Goal: Transaction & Acquisition: Purchase product/service

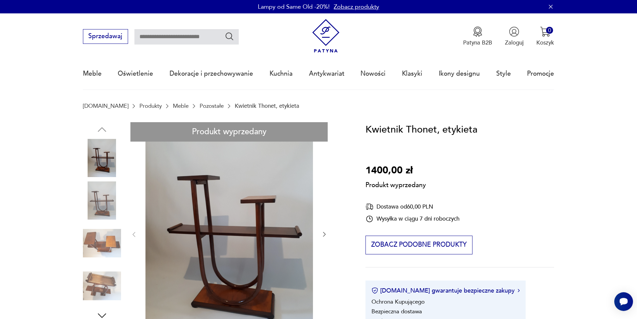
drag, startPoint x: 106, startPoint y: 281, endPoint x: 110, endPoint y: 276, distance: 6.4
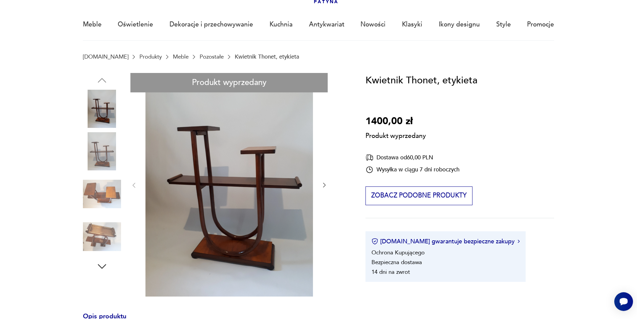
scroll to position [134, 0]
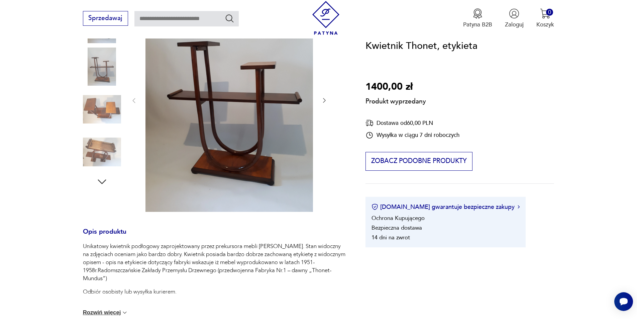
click at [319, 102] on div "Produkt wyprzedany Opis produktu Unikatowy kwietnik podłogowy zaprojektowany pr…" at bounding box center [215, 239] width 264 height 503
click at [324, 101] on div "Produkt wyprzedany Opis produktu Unikatowy kwietnik podłogowy zaprojektowany pr…" at bounding box center [215, 239] width 264 height 503
drag, startPoint x: 324, startPoint y: 101, endPoint x: 309, endPoint y: 102, distance: 14.4
click at [309, 102] on div "Produkt wyprzedany Opis produktu Unikatowy kwietnik podłogowy zaprojektowany pr…" at bounding box center [215, 239] width 264 height 503
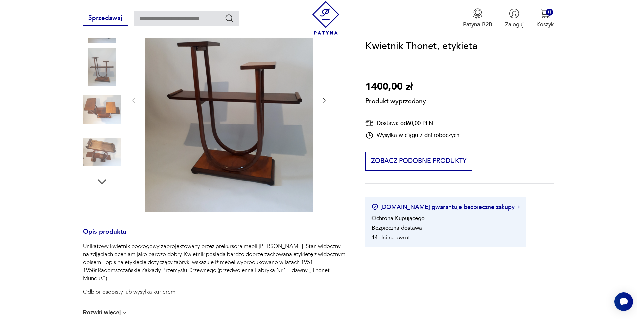
click at [129, 100] on div "Produkt wyprzedany Opis produktu Unikatowy kwietnik podłogowy zaprojektowany pr…" at bounding box center [215, 239] width 264 height 503
click at [133, 99] on div "Produkt wyprzedany Opis produktu Unikatowy kwietnik podłogowy zaprojektowany pr…" at bounding box center [215, 239] width 264 height 503
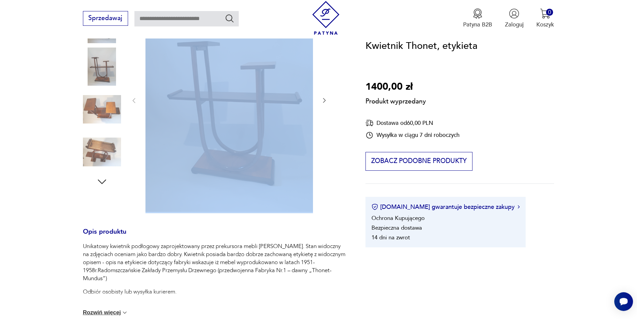
drag, startPoint x: 133, startPoint y: 99, endPoint x: 209, endPoint y: 110, distance: 77.5
click at [134, 100] on div "Produkt wyprzedany Opis produktu Unikatowy kwietnik podłogowy zaprojektowany pr…" at bounding box center [215, 239] width 264 height 503
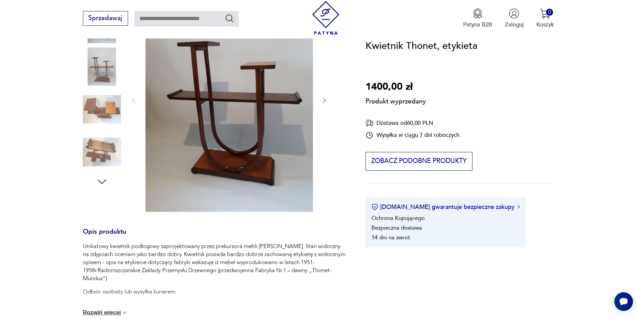
drag, startPoint x: 324, startPoint y: 102, endPoint x: 247, endPoint y: 121, distance: 79.0
click at [302, 107] on div "Produkt wyprzedany Opis produktu Unikatowy kwietnik podłogowy zaprojektowany pr…" at bounding box center [215, 239] width 264 height 503
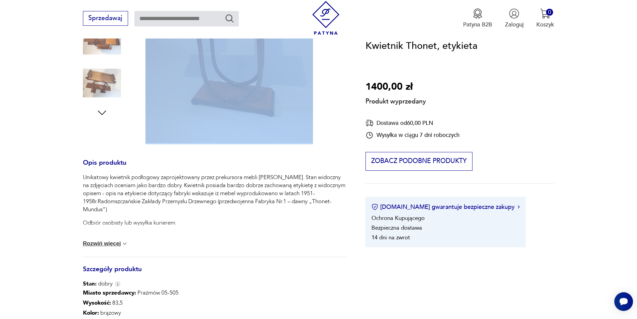
scroll to position [167, 0]
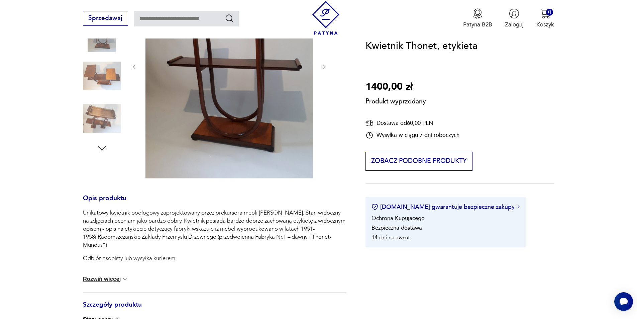
click at [102, 150] on div "Produkt wyprzedany Opis produktu Unikatowy kwietnik podłogowy zaprojektowany pr…" at bounding box center [215, 206] width 264 height 503
click at [105, 119] on div "Produkt wyprzedany Opis produktu Unikatowy kwietnik podłogowy zaprojektowany pr…" at bounding box center [215, 206] width 264 height 503
drag, startPoint x: 113, startPoint y: 78, endPoint x: 135, endPoint y: 136, distance: 61.8
click at [113, 78] on div "Produkt wyprzedany Opis produktu Unikatowy kwietnik podłogowy zaprojektowany pr…" at bounding box center [215, 206] width 264 height 503
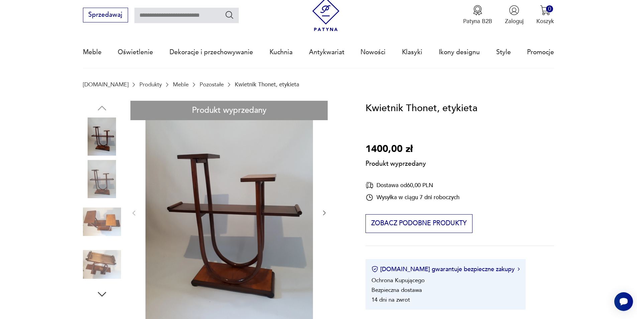
scroll to position [33, 0]
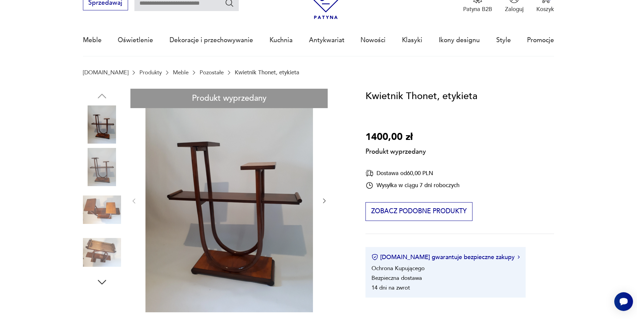
drag, startPoint x: 96, startPoint y: 129, endPoint x: 97, endPoint y: 122, distance: 7.5
drag, startPoint x: 218, startPoint y: 158, endPoint x: 224, endPoint y: 172, distance: 15.9
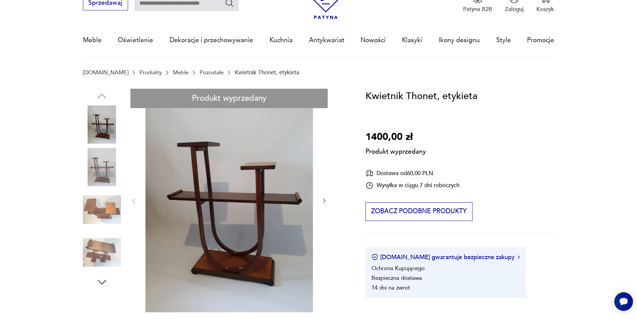
drag, startPoint x: 224, startPoint y: 172, endPoint x: 279, endPoint y: 171, distance: 54.9
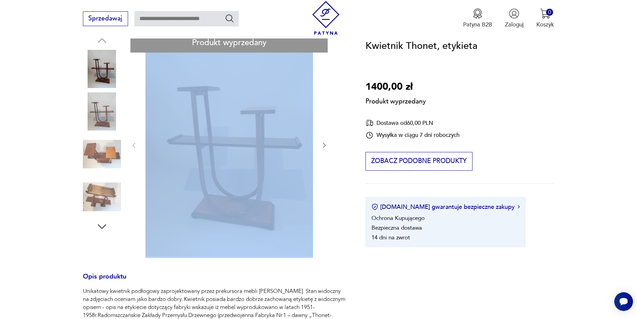
scroll to position [0, 0]
